Goal: Task Accomplishment & Management: Complete application form

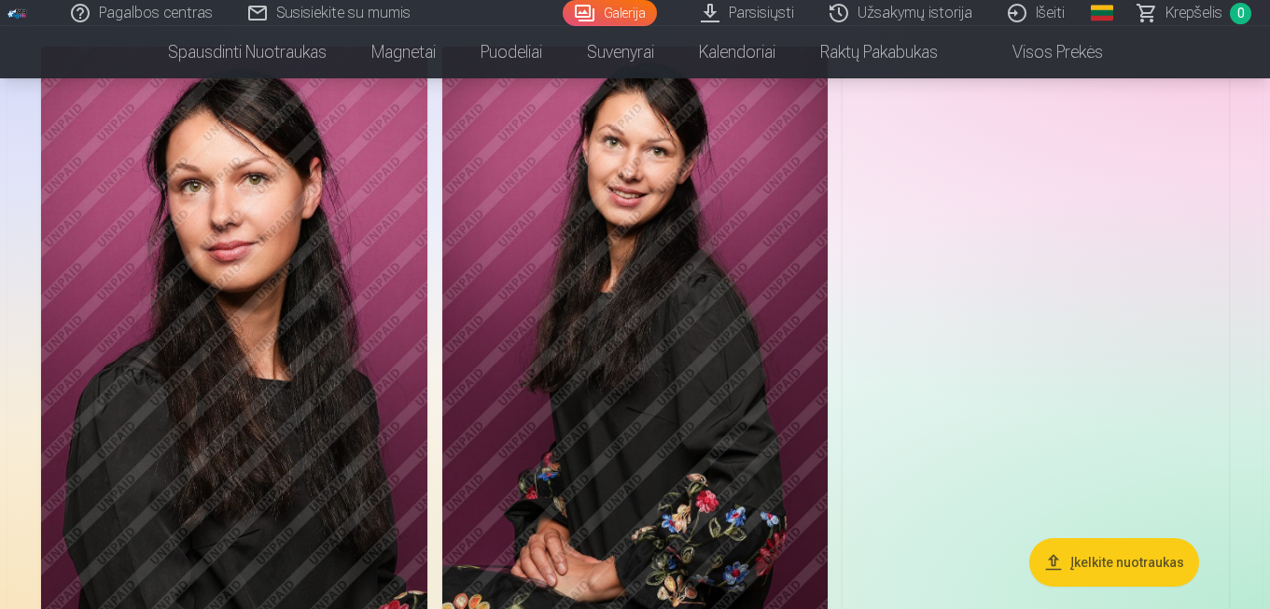
scroll to position [165, 0]
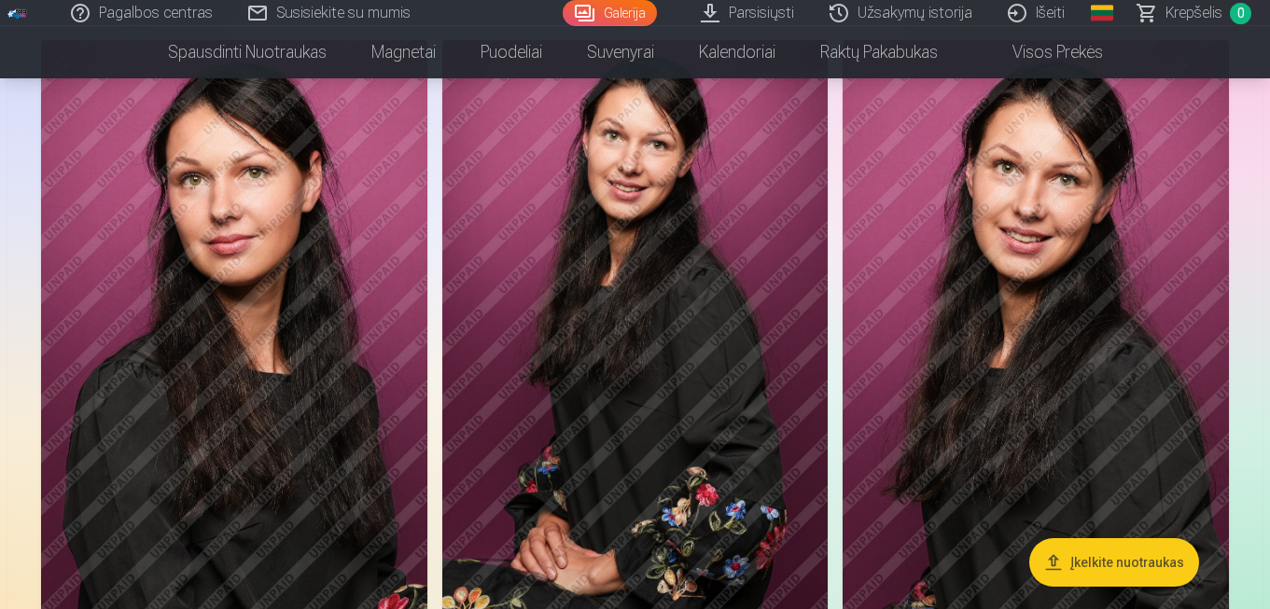
click at [793, 283] on img at bounding box center [635, 329] width 386 height 579
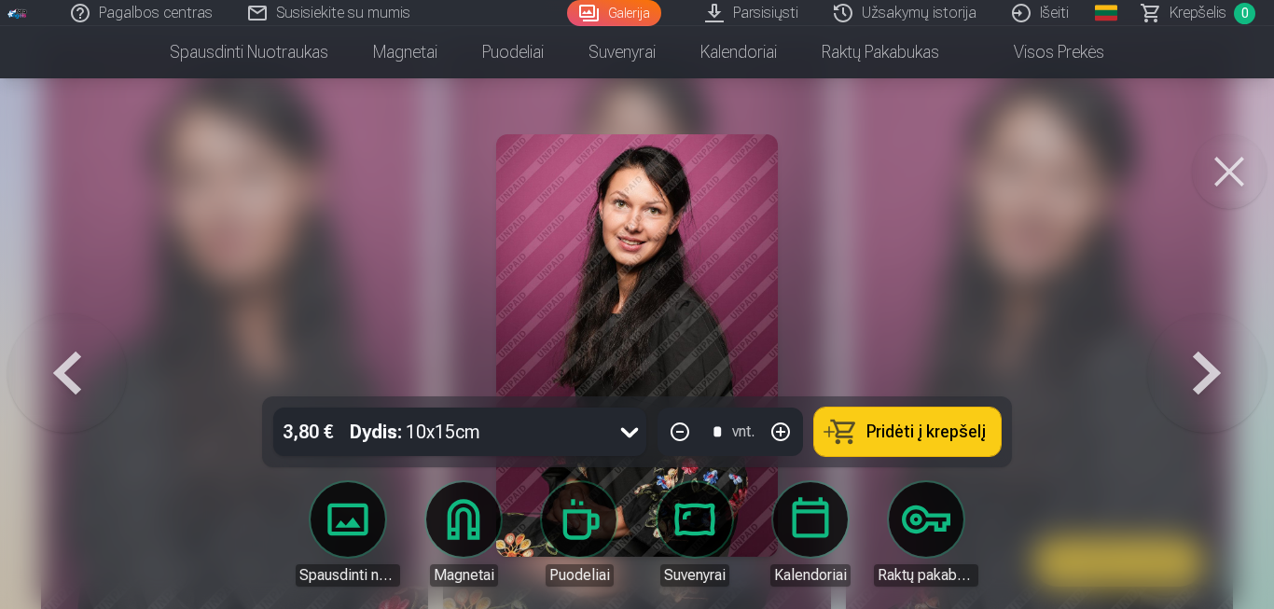
click at [1207, 378] on button at bounding box center [1207, 345] width 119 height 64
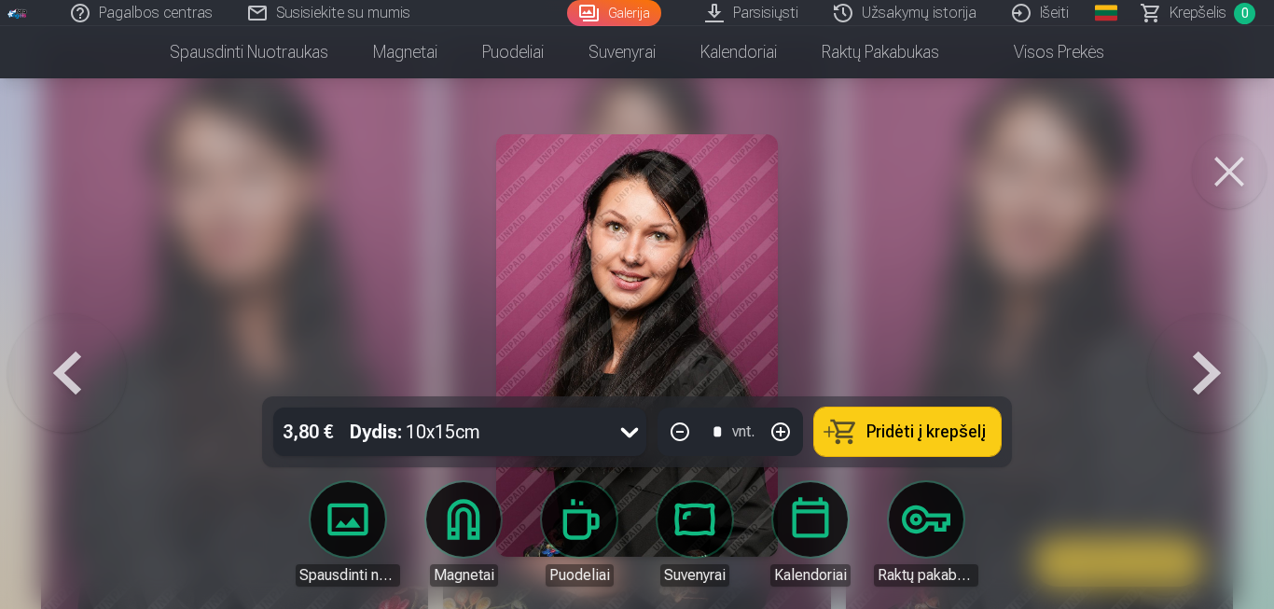
click at [1191, 378] on button at bounding box center [1207, 345] width 119 height 64
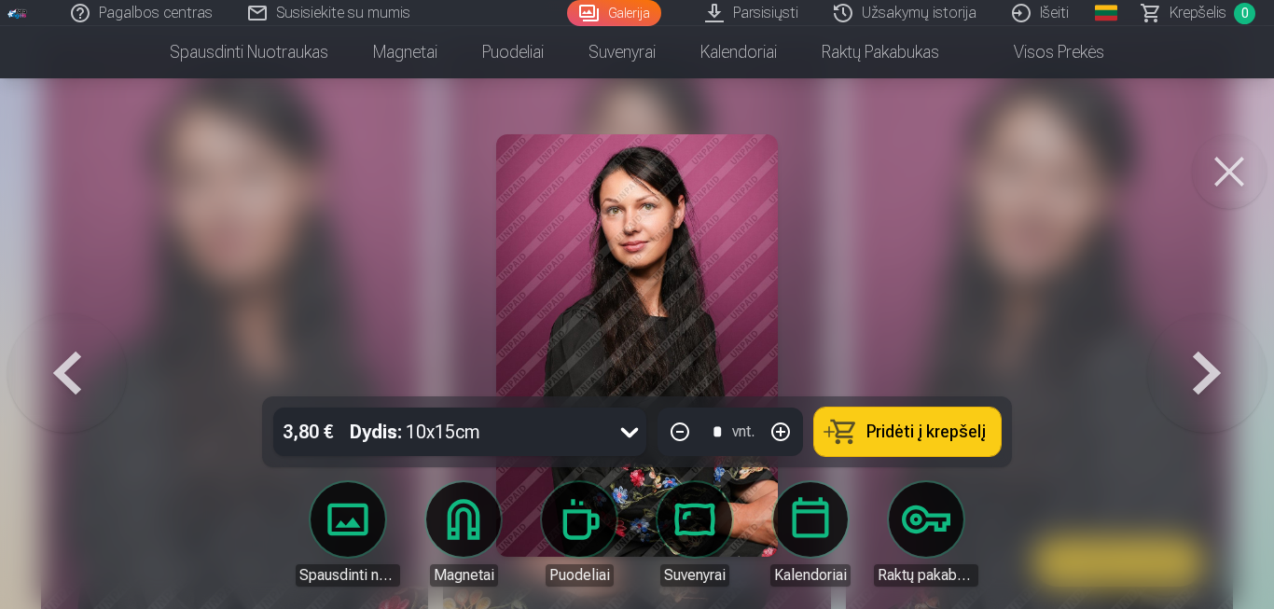
click at [1196, 366] on button at bounding box center [1207, 345] width 119 height 64
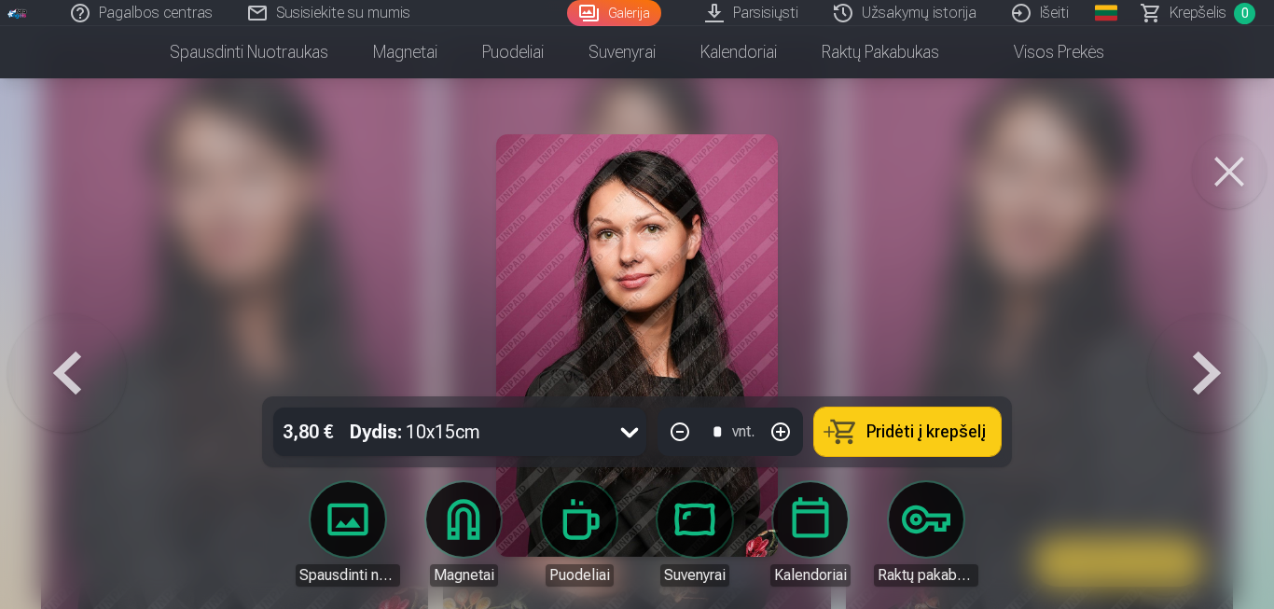
click at [1198, 370] on button at bounding box center [1207, 345] width 119 height 64
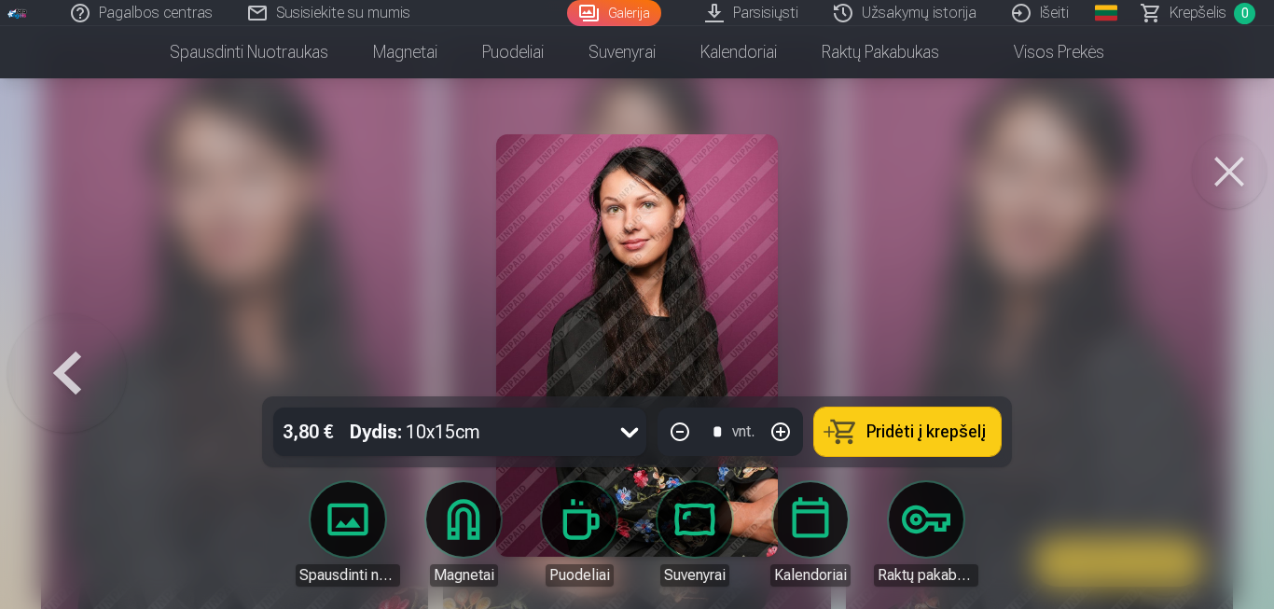
click at [1199, 388] on div at bounding box center [637, 304] width 1274 height 609
click at [1232, 169] on button at bounding box center [1229, 171] width 75 height 75
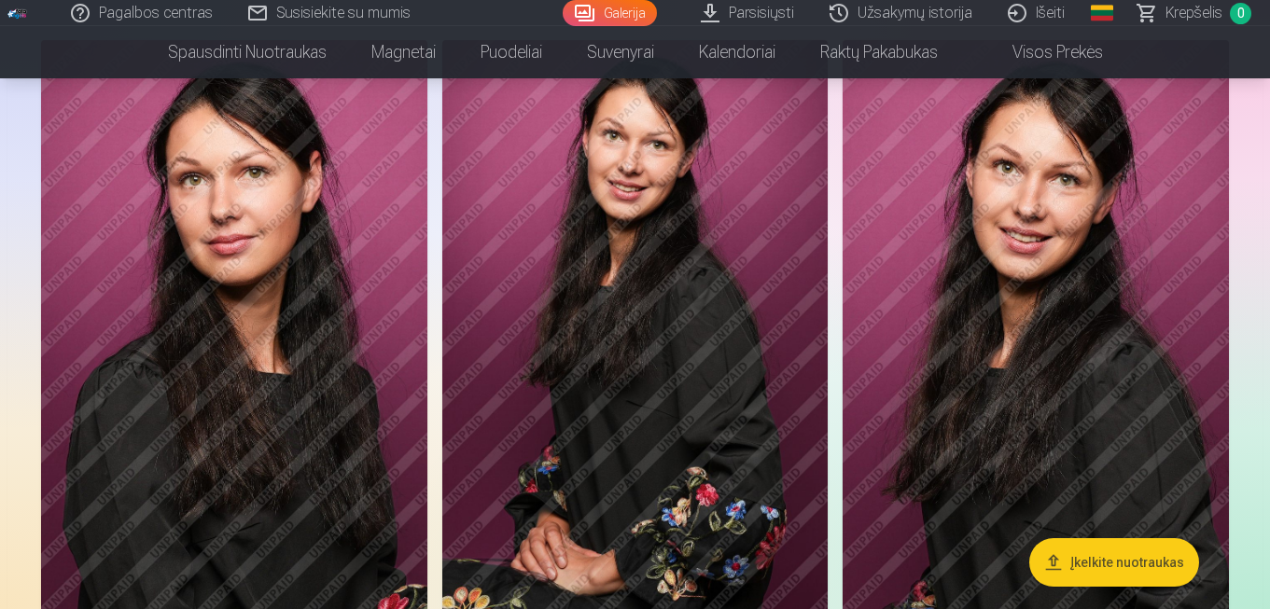
click at [1060, 10] on link "Išeiti" at bounding box center [1037, 13] width 92 height 26
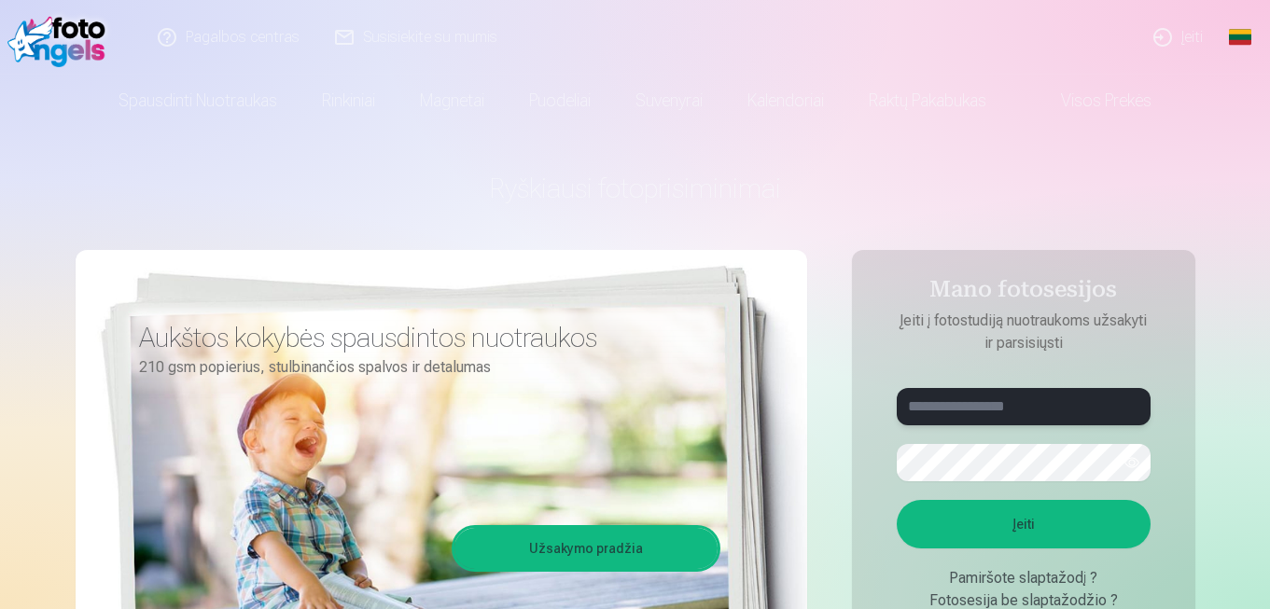
click at [927, 413] on input "text" at bounding box center [1024, 406] width 254 height 37
type input "**********"
click at [983, 510] on button "Įeiti" at bounding box center [1024, 524] width 254 height 49
